Goal: Find specific page/section: Find specific page/section

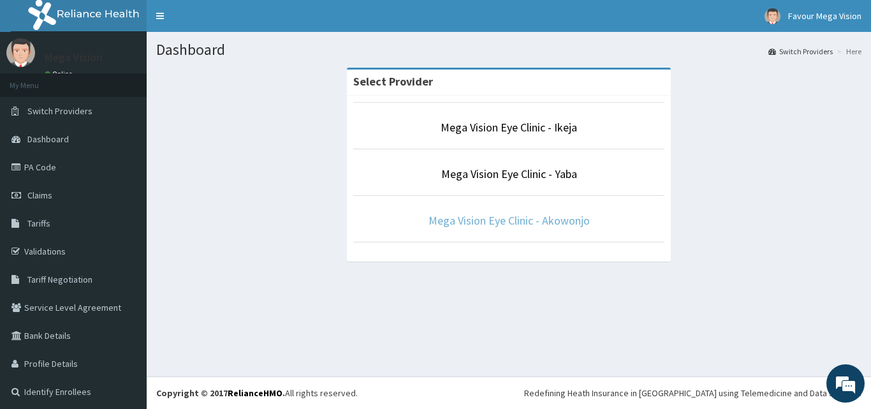
click at [463, 215] on link "Mega Vision Eye Clinic - Akowonjo" at bounding box center [509, 220] width 161 height 15
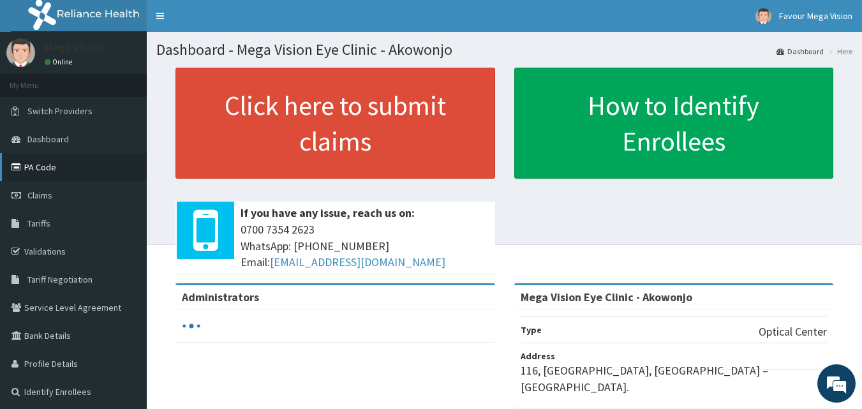
click at [43, 160] on link "PA Code" at bounding box center [73, 167] width 147 height 28
